Goal: Ask a question

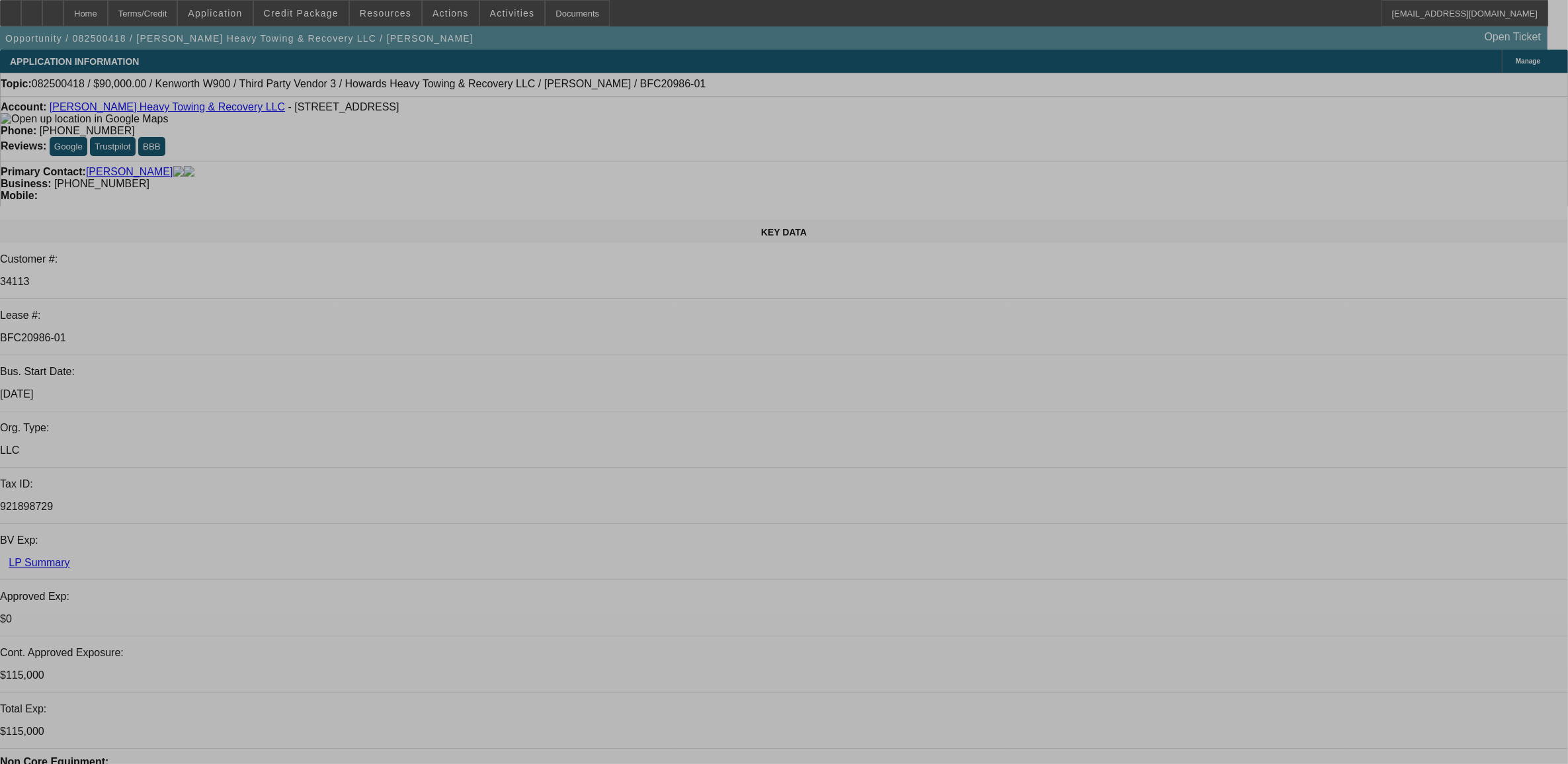
select select "0"
select select "0.1"
select select "0"
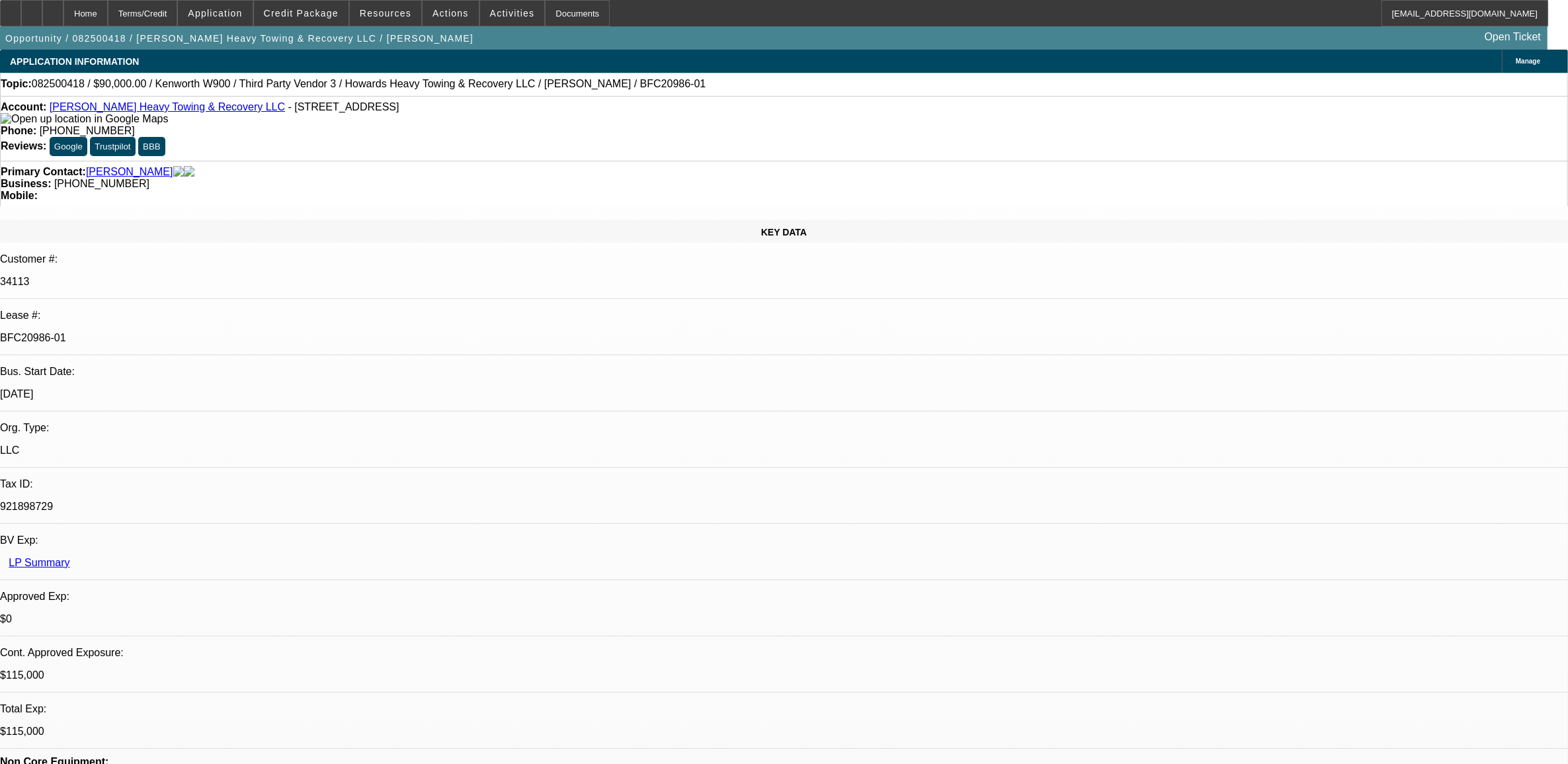
select select "0"
select select "0.1"
select select "0"
select select "0.1"
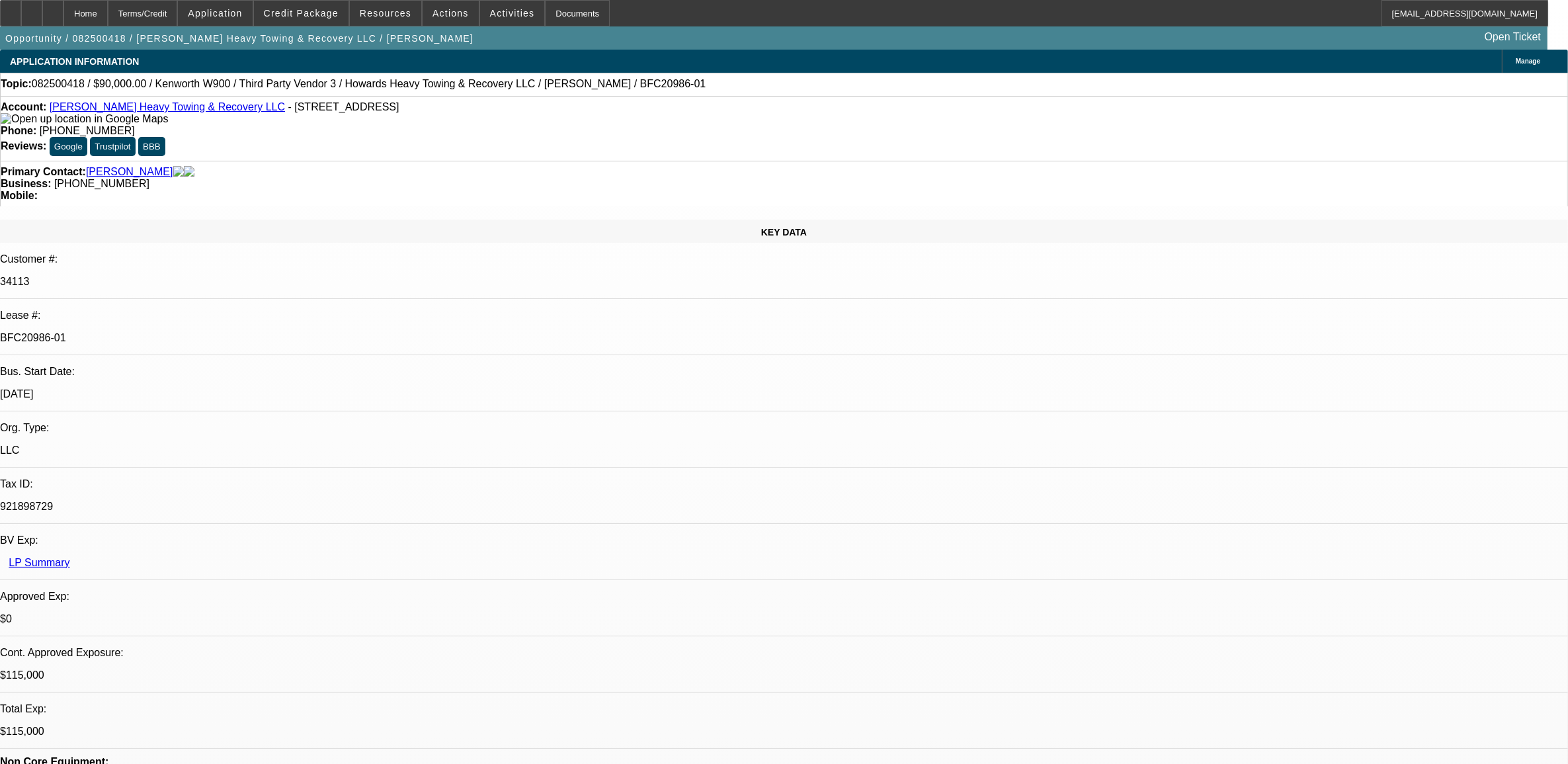
select select "0"
select select "0.1"
select select "1"
select select "2"
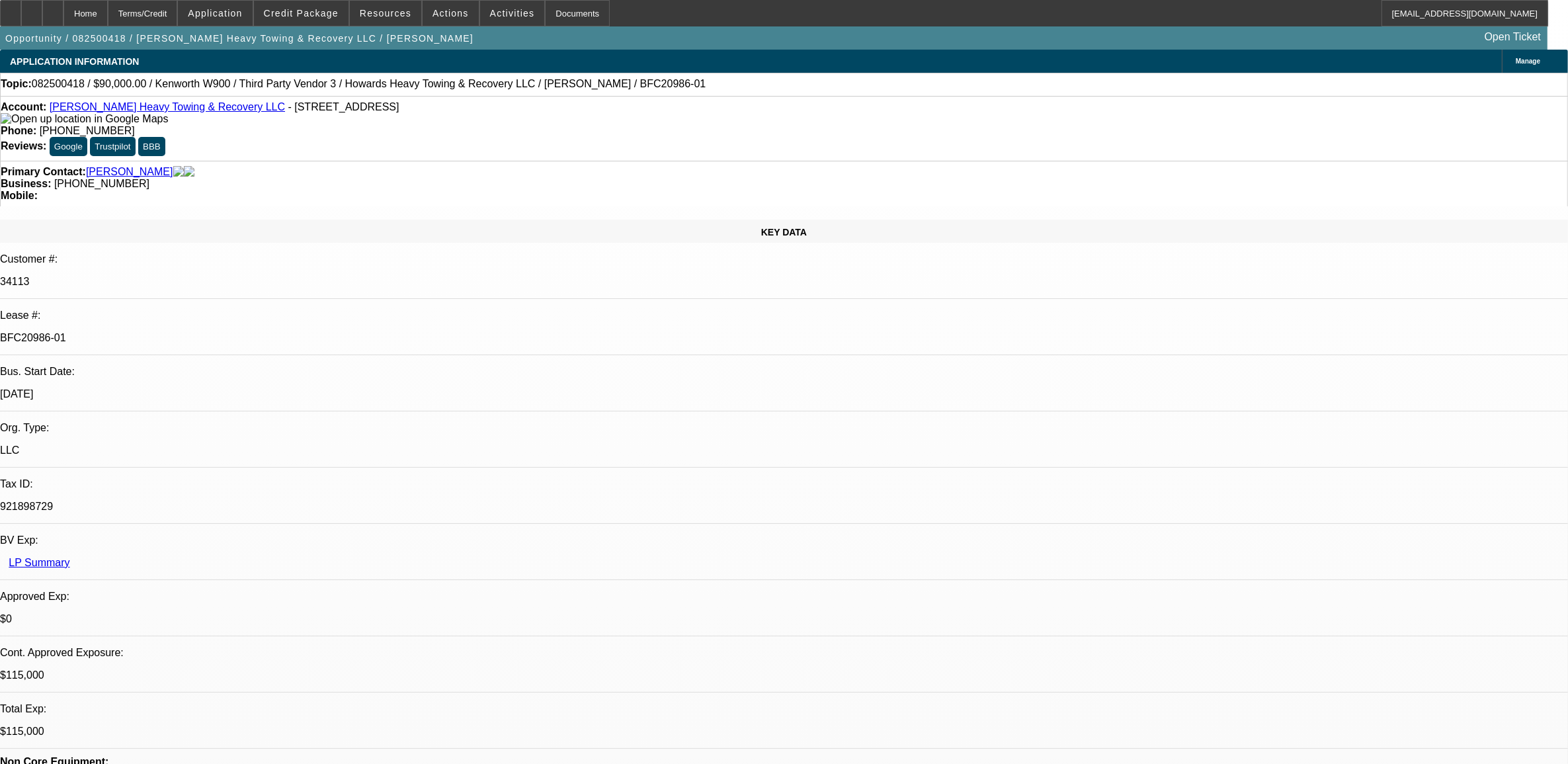
select select "4"
select select "1"
select select "2"
select select "4"
select select "1"
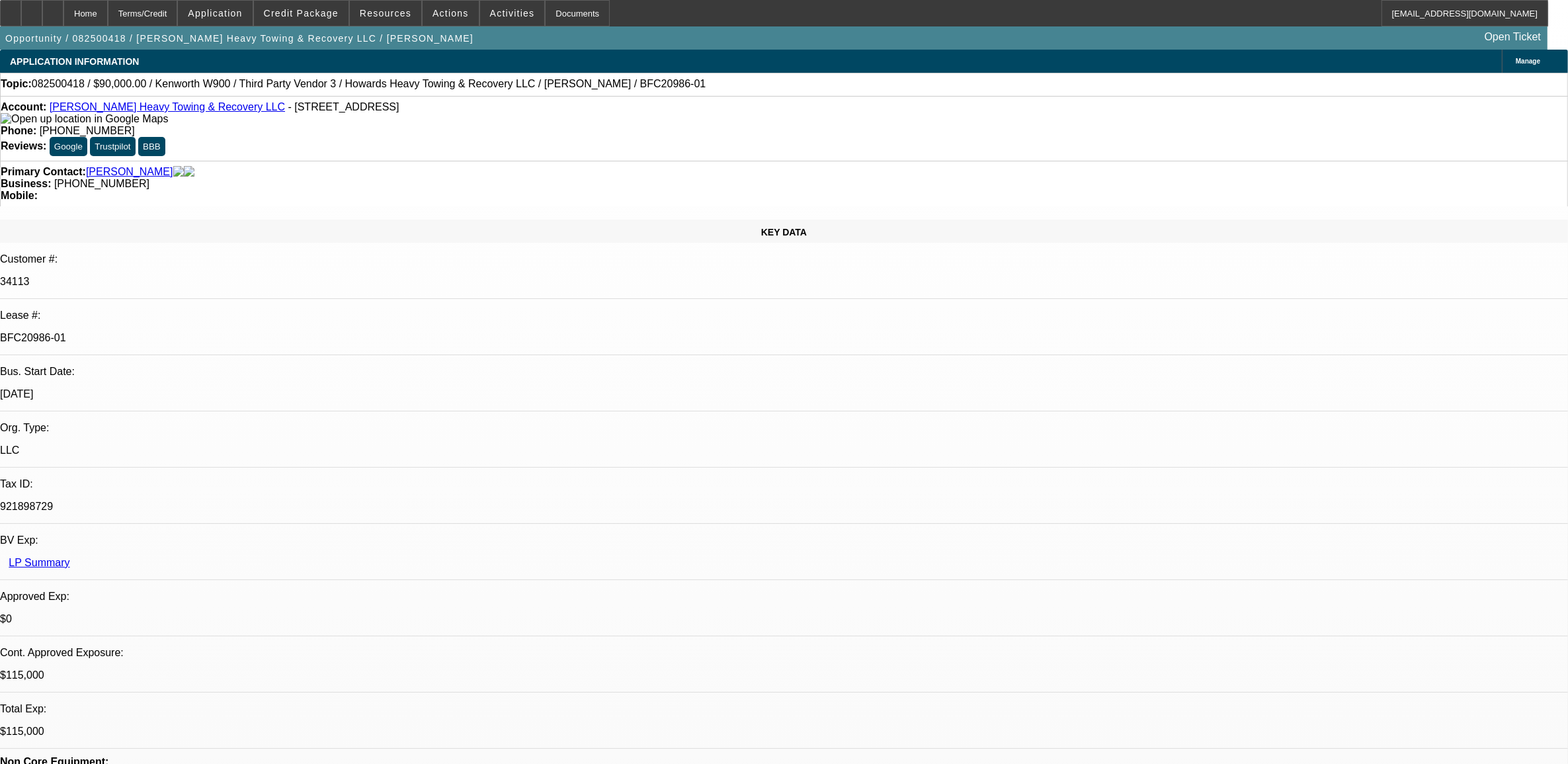
select select "2"
select select "4"
select select "1"
select select "2"
select select "4"
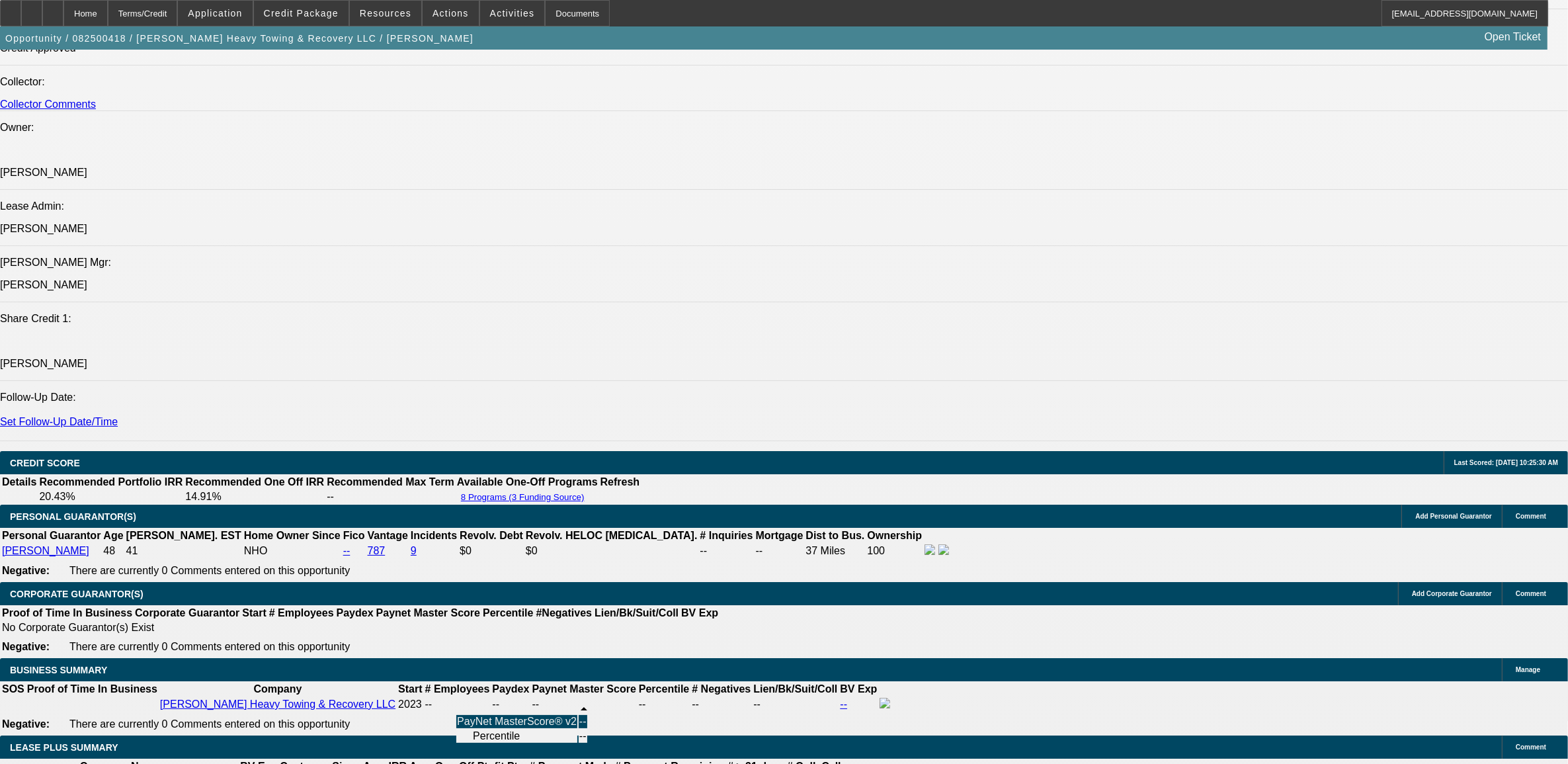
scroll to position [1901, 0]
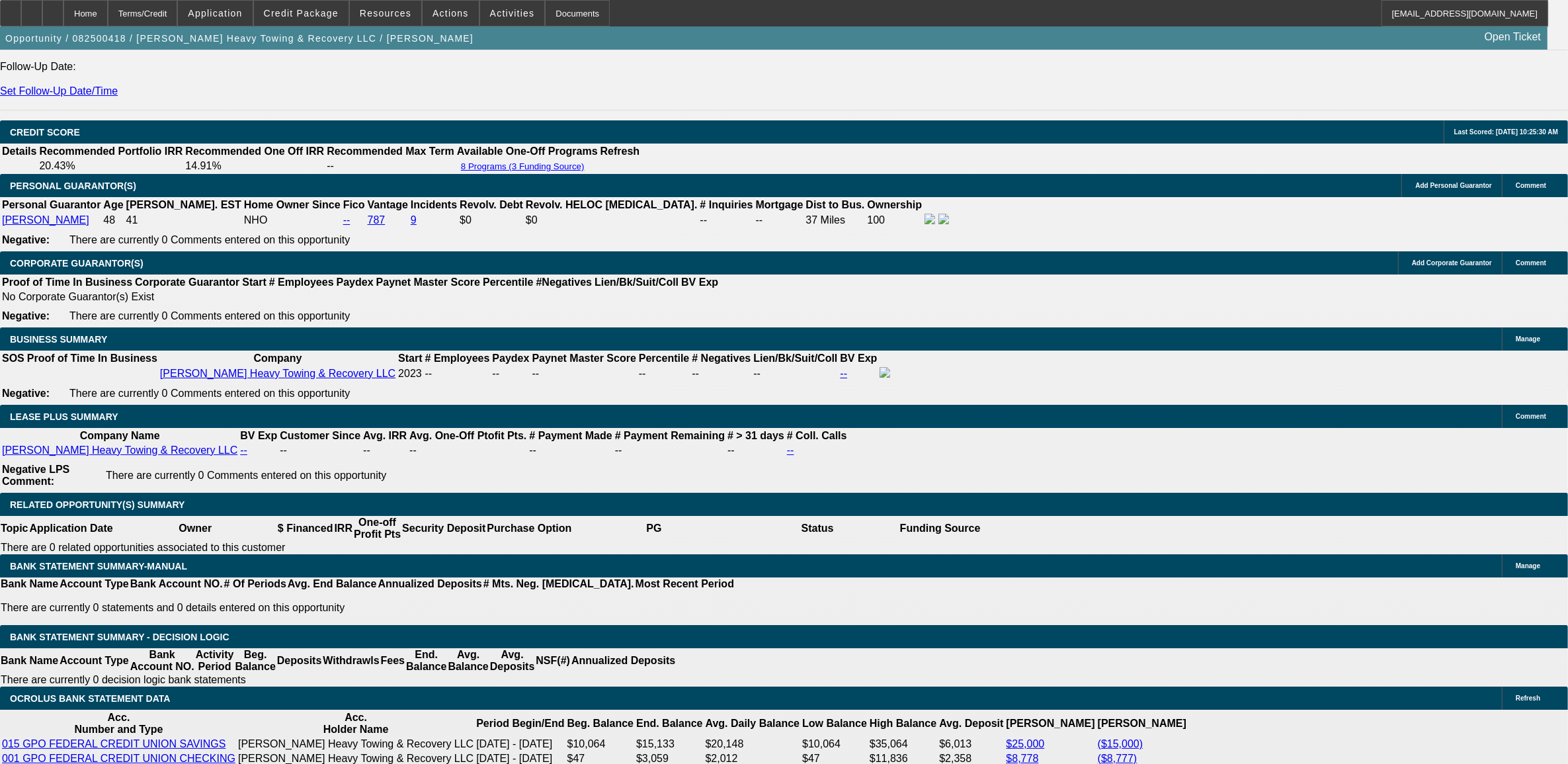
type input "tax"
